Goal: Check status: Check status

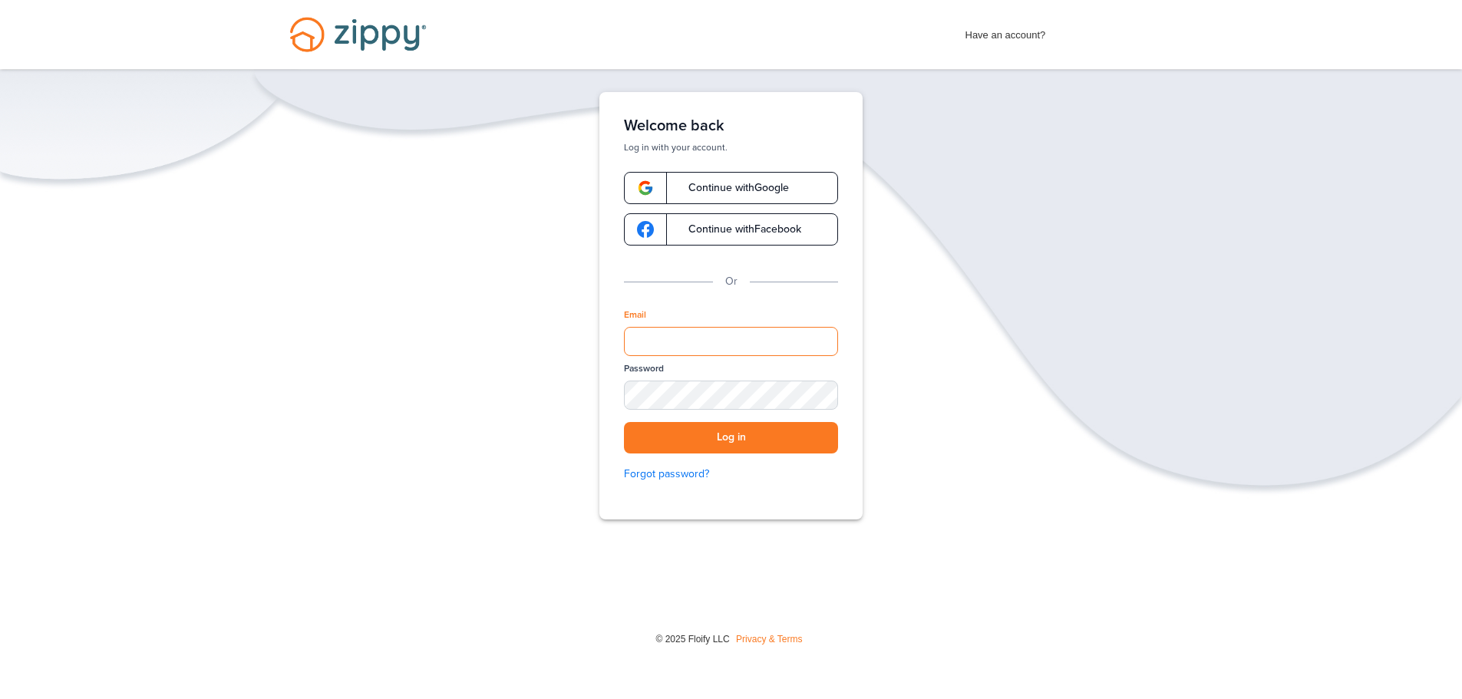
click at [693, 343] on input "Email" at bounding box center [731, 341] width 214 height 29
type input "**********"
click at [624, 422] on button "Log in" at bounding box center [731, 437] width 214 height 31
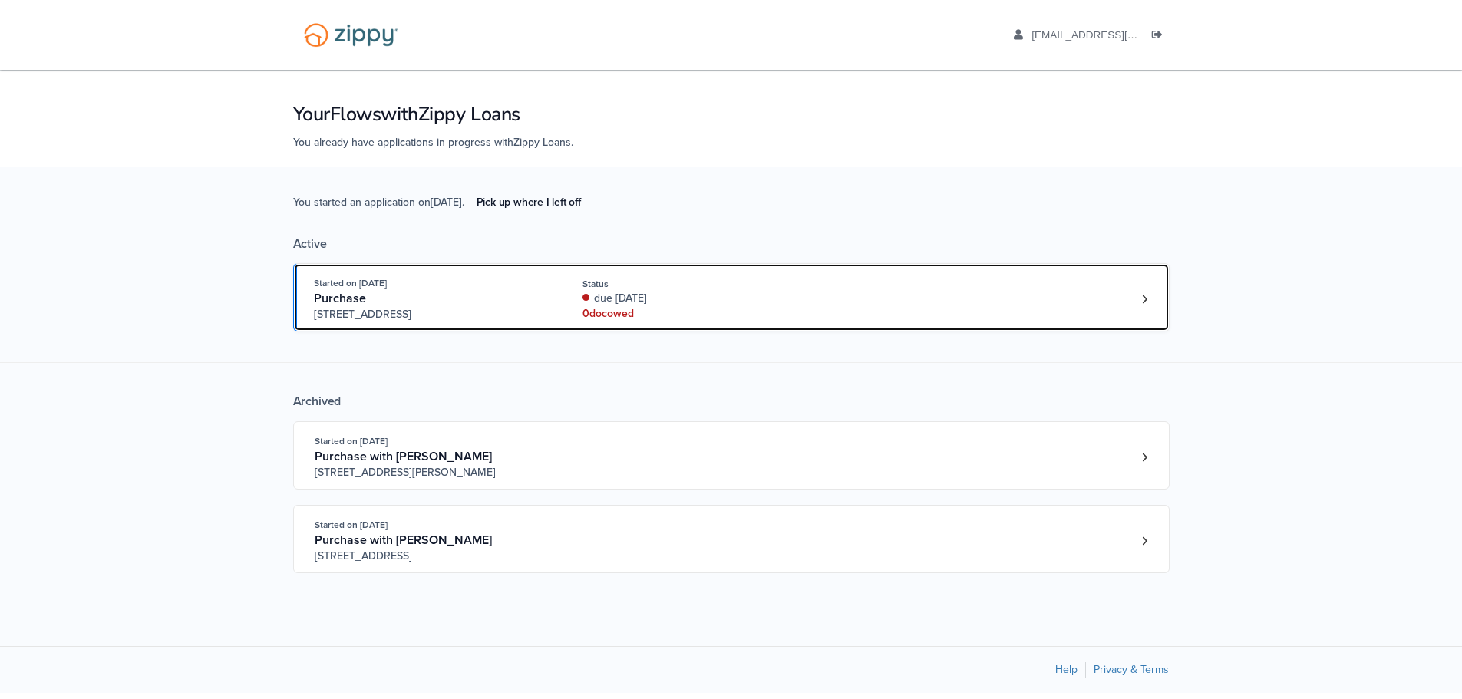
click at [773, 291] on div "due [DATE]" at bounding box center [685, 298] width 205 height 15
